Goal: Navigation & Orientation: Find specific page/section

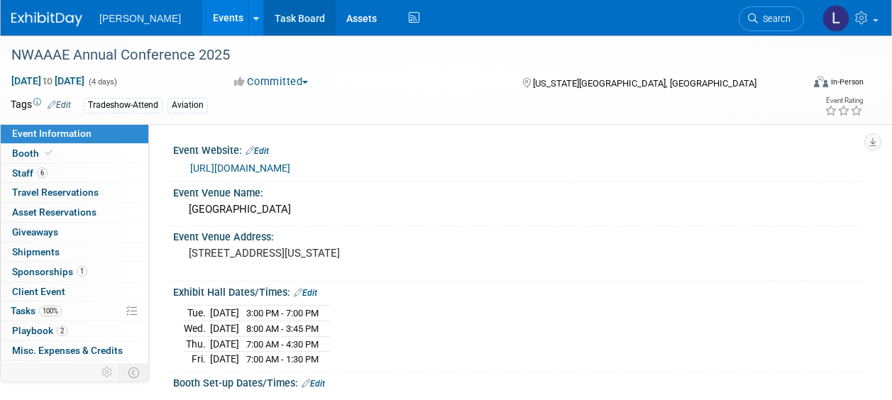
click at [202, 20] on link "Events" at bounding box center [228, 17] width 52 height 35
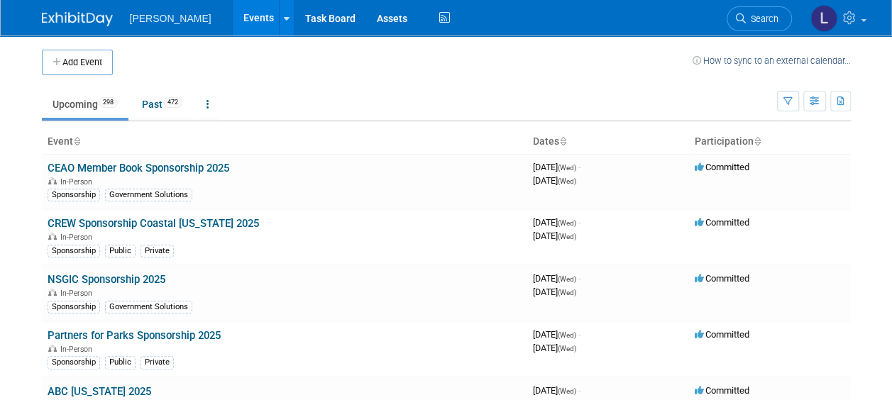
scroll to position [4614, 0]
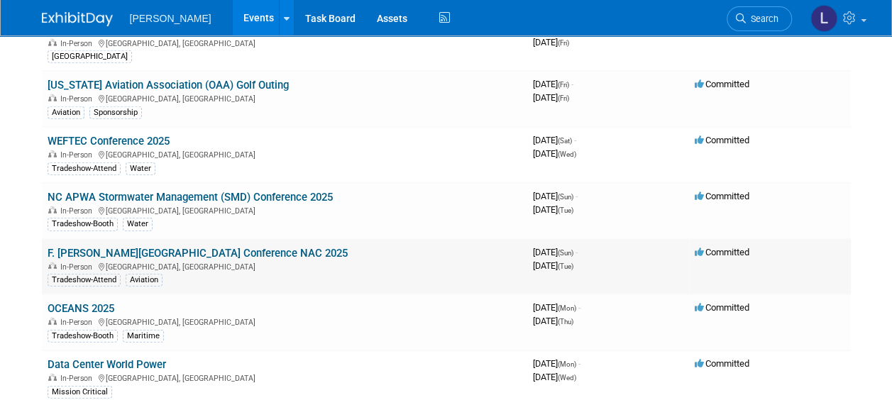
click at [252, 247] on link "F. [PERSON_NAME][GEOGRAPHIC_DATA] Conference NAC 2025" at bounding box center [198, 253] width 300 height 13
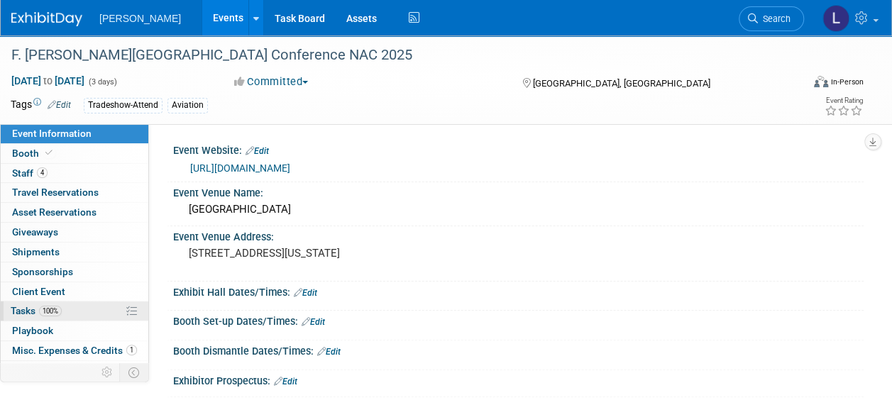
click at [82, 313] on link "100% Tasks 100%" at bounding box center [75, 310] width 148 height 19
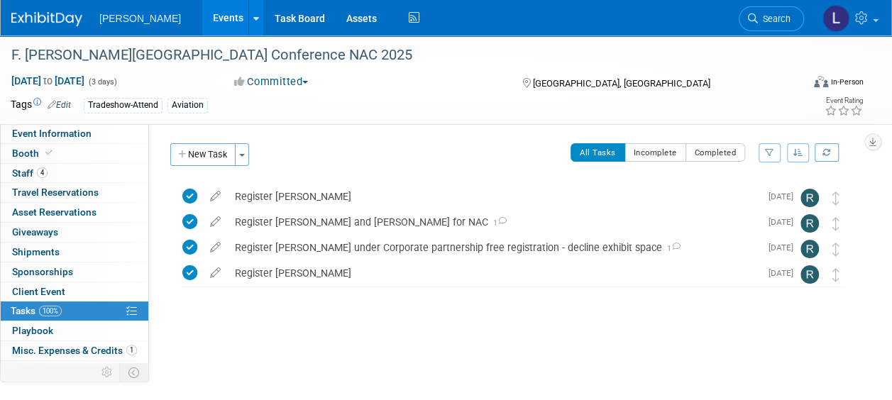
drag, startPoint x: 79, startPoint y: 173, endPoint x: 201, endPoint y: 182, distance: 123.0
click at [79, 173] on link "4 Staff 4" at bounding box center [75, 173] width 148 height 19
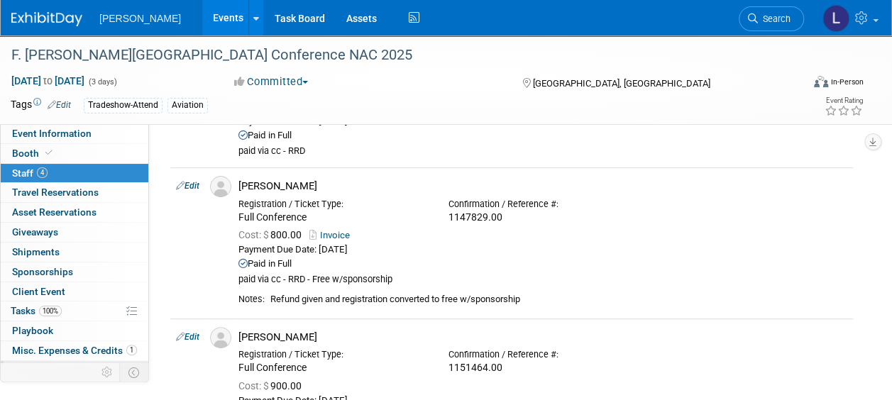
scroll to position [72, 0]
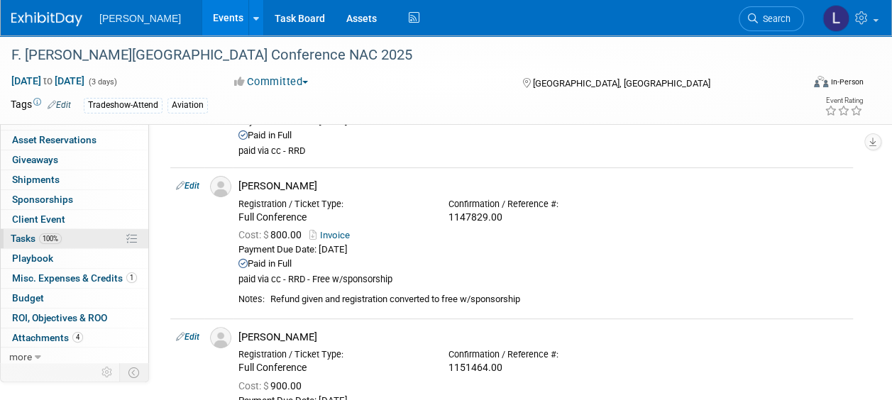
click at [85, 235] on link "100% Tasks 100%" at bounding box center [75, 238] width 148 height 19
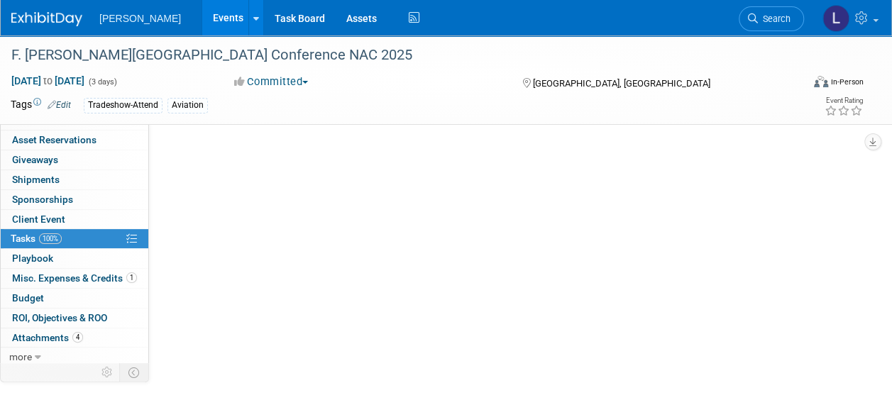
scroll to position [0, 0]
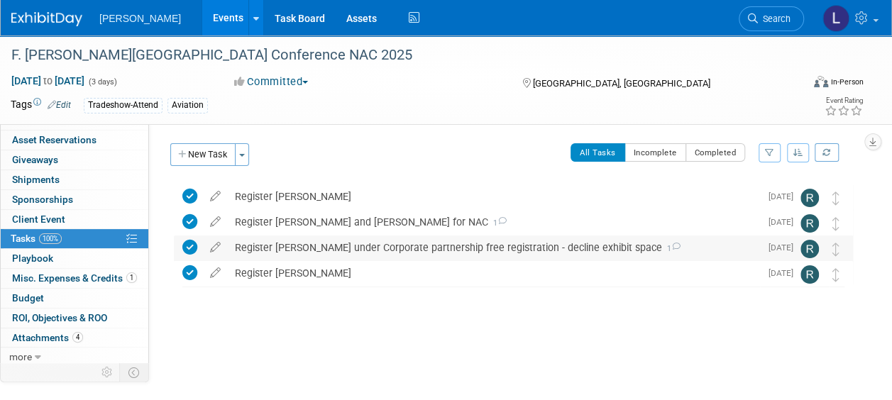
click at [467, 249] on div "Register Hilary under Corporate partnership free registration - decline exhibit…" at bounding box center [494, 247] width 532 height 24
